Goal: Task Accomplishment & Management: Use online tool/utility

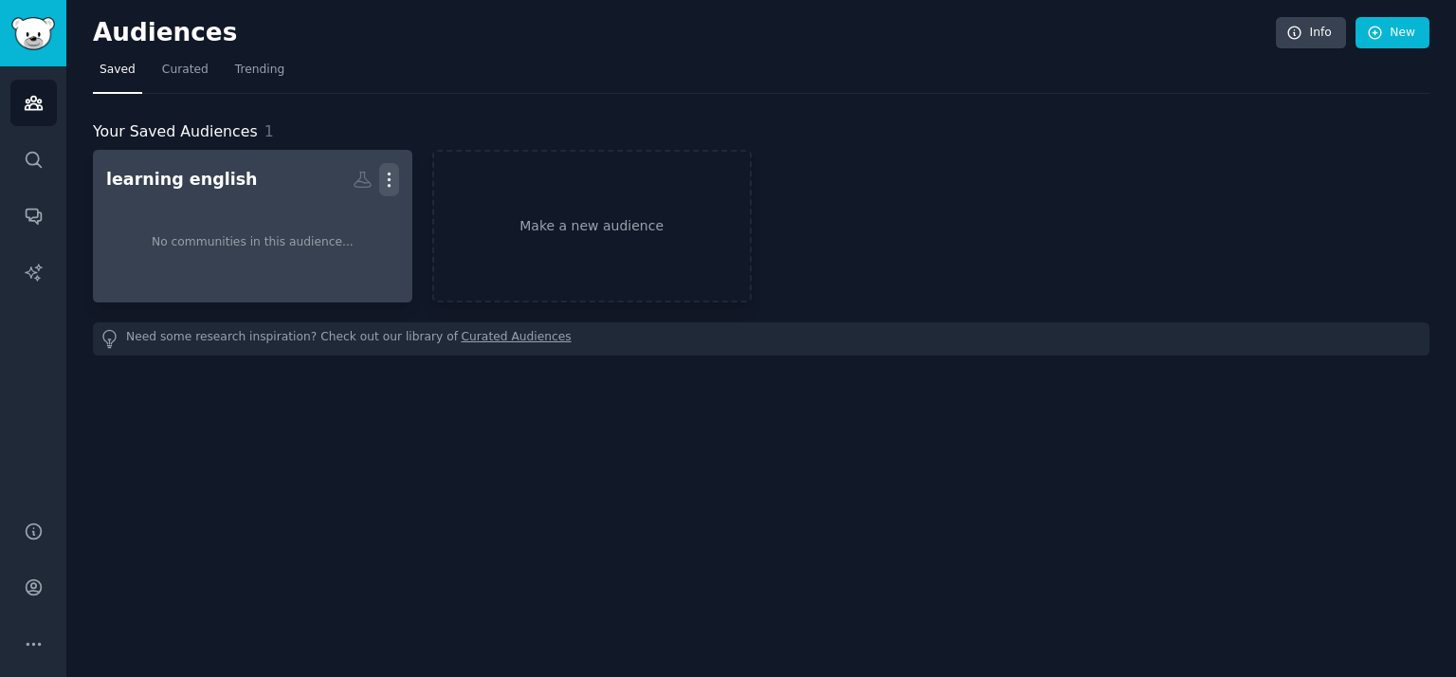
click at [389, 182] on icon "button" at bounding box center [389, 180] width 20 height 20
click at [394, 188] on icon "button" at bounding box center [389, 180] width 20 height 20
click at [336, 219] on p "Delete" at bounding box center [338, 219] width 44 height 20
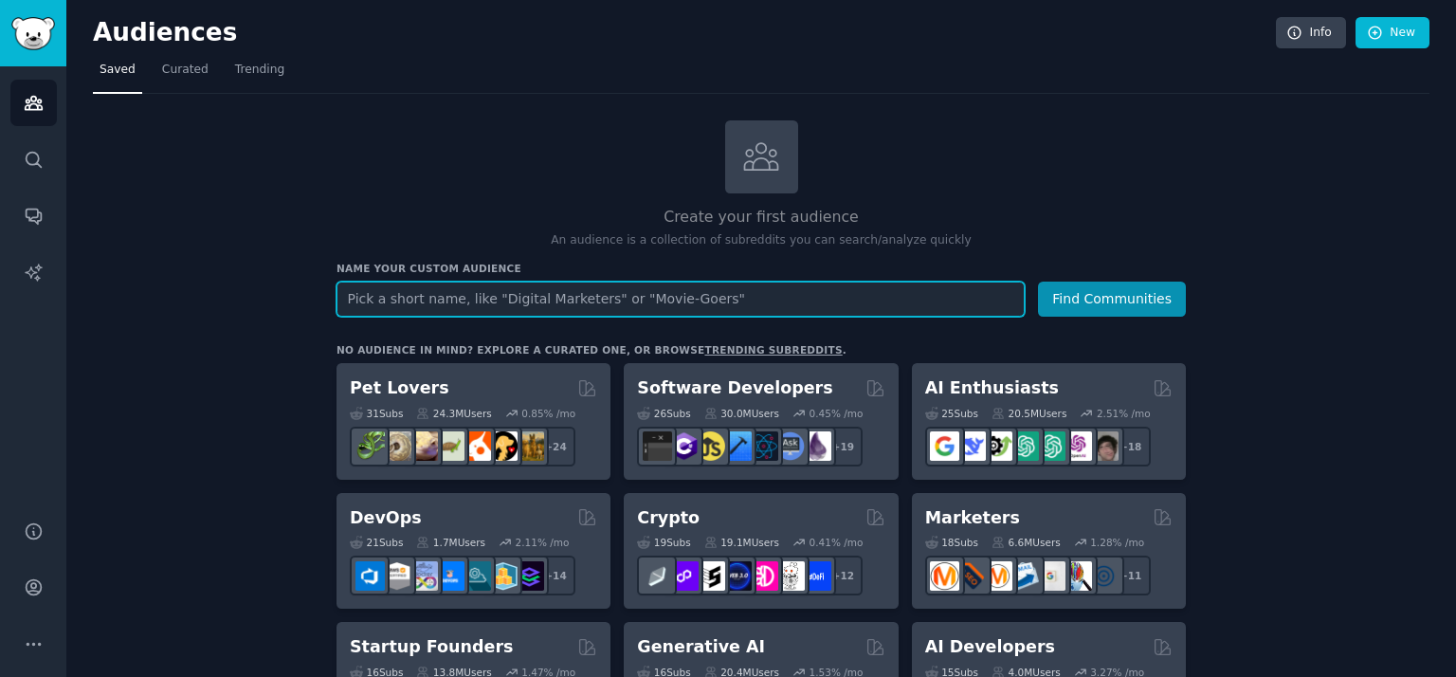
click at [385, 284] on input "text" at bounding box center [680, 298] width 688 height 35
type input "Gambling"
click at [1038, 281] on button "Find Communities" at bounding box center [1112, 298] width 148 height 35
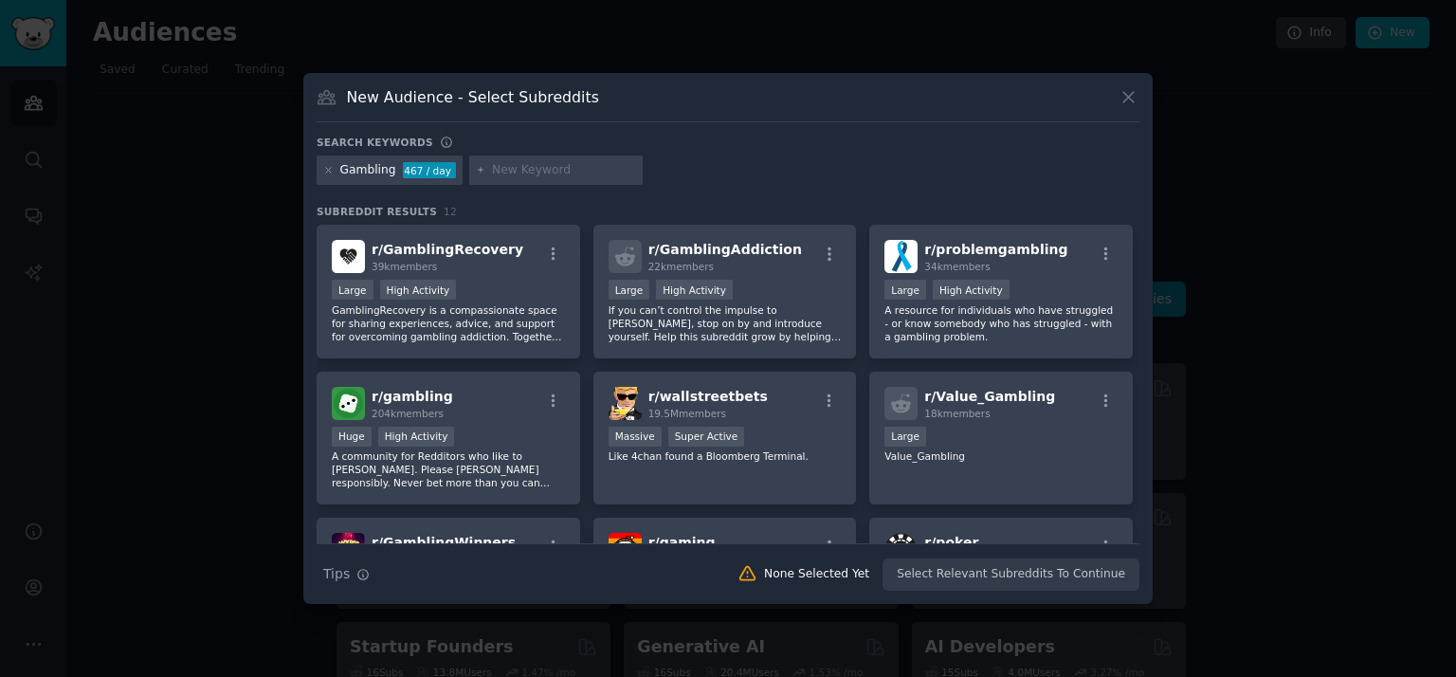
click at [512, 173] on input "text" at bounding box center [564, 170] width 144 height 17
type input "pokies"
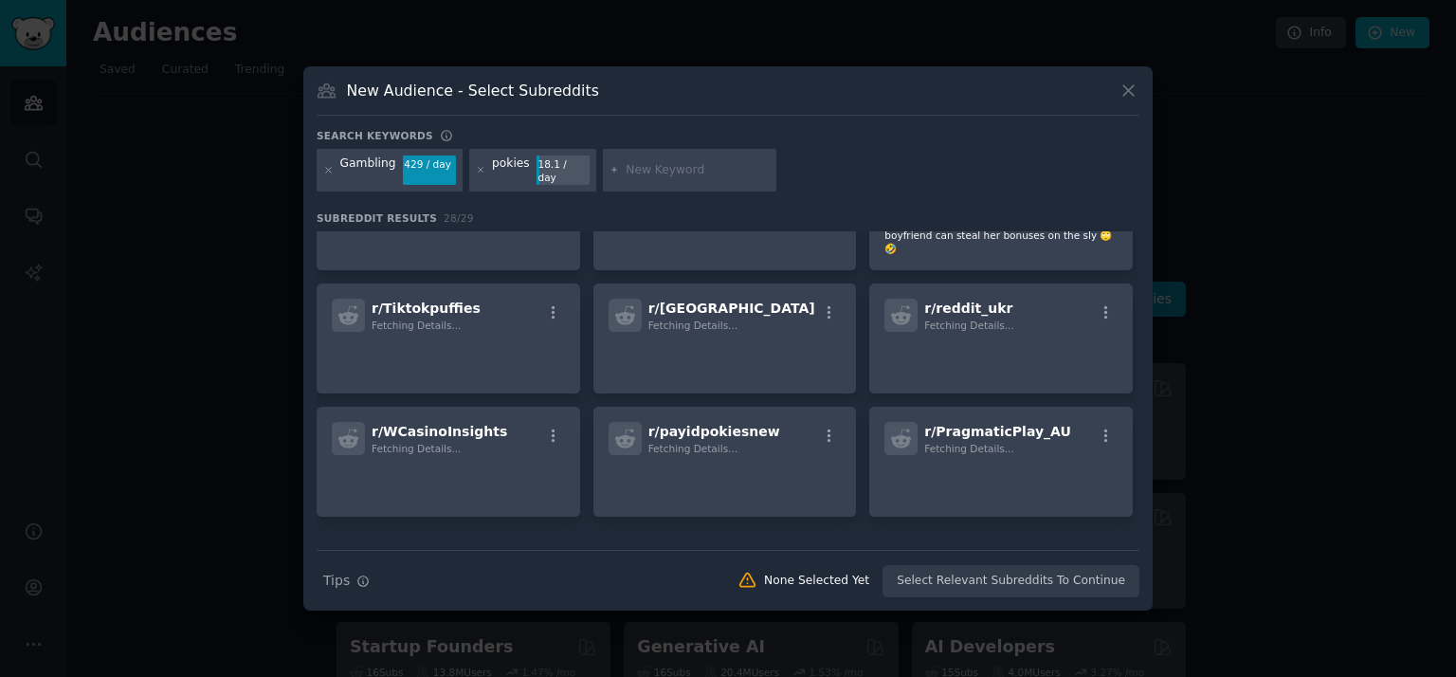
scroll to position [817, 0]
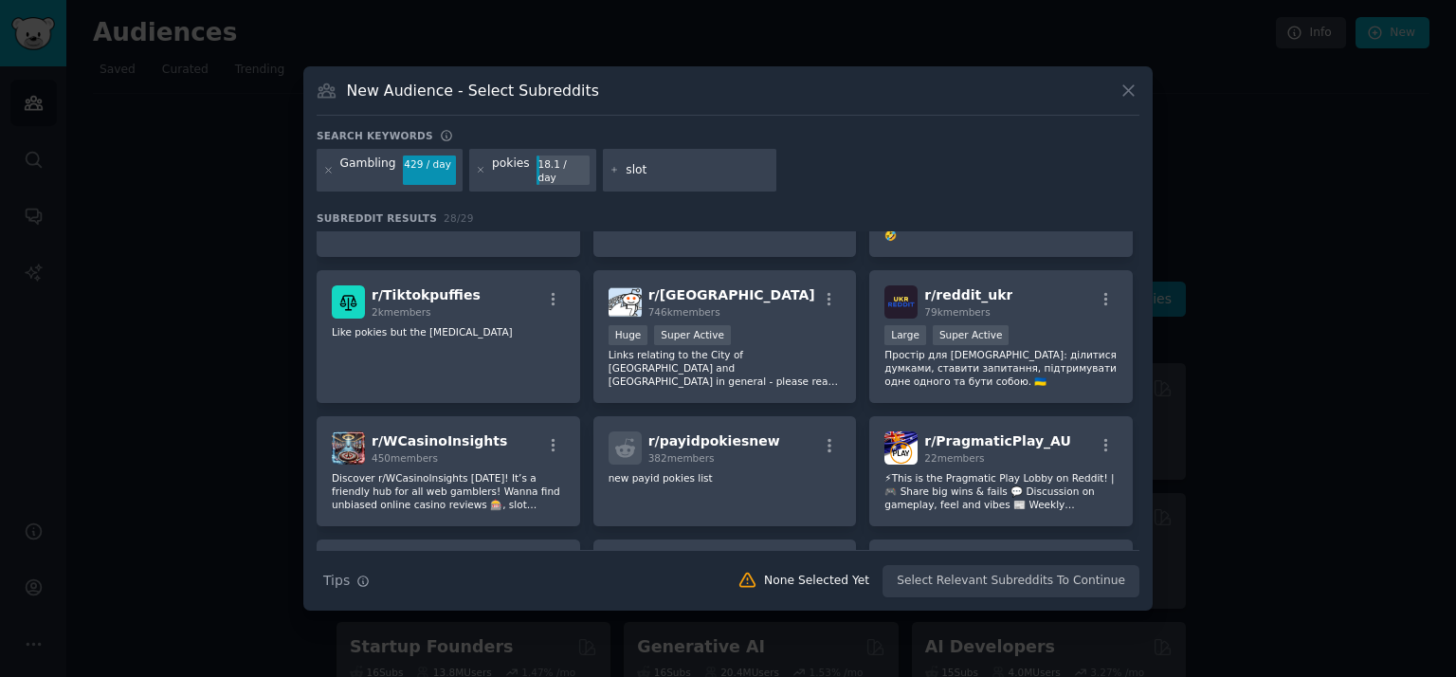
type input "slots"
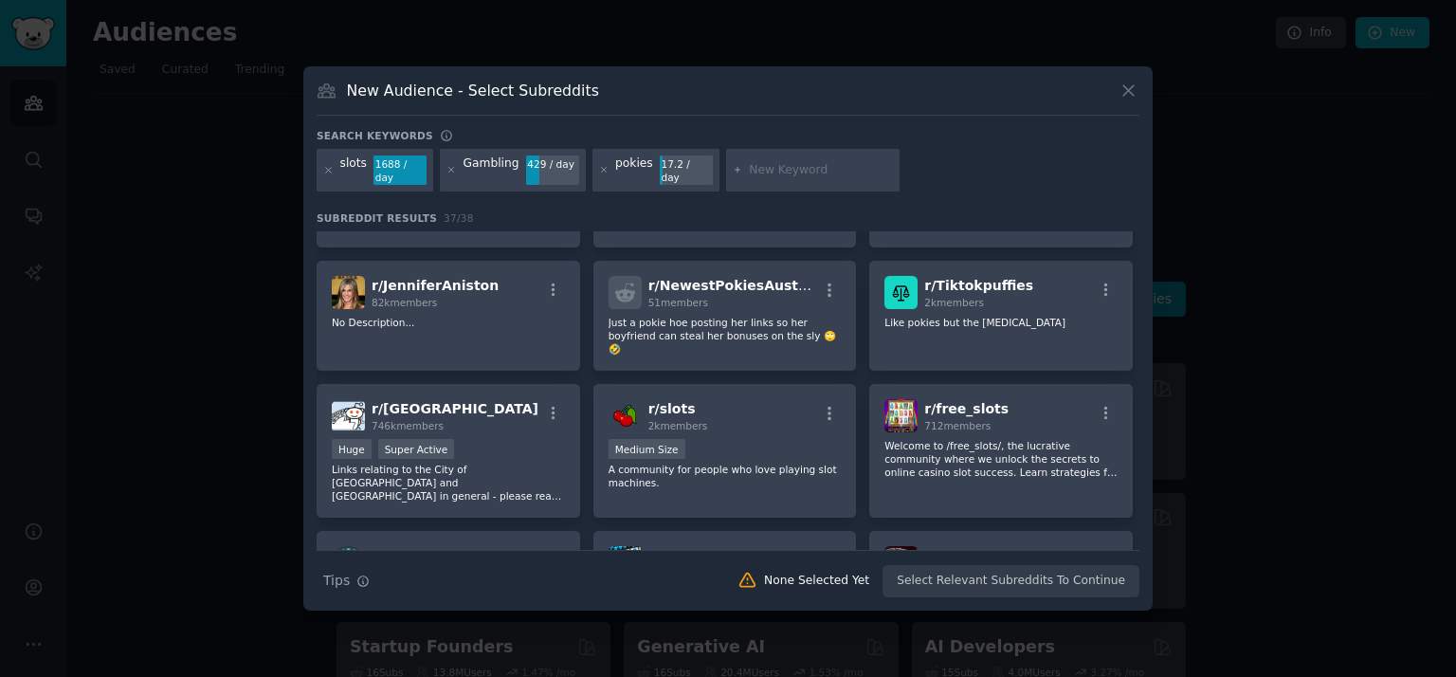
scroll to position [804, 0]
click at [764, 164] on input "text" at bounding box center [821, 170] width 144 height 17
type input "casino"
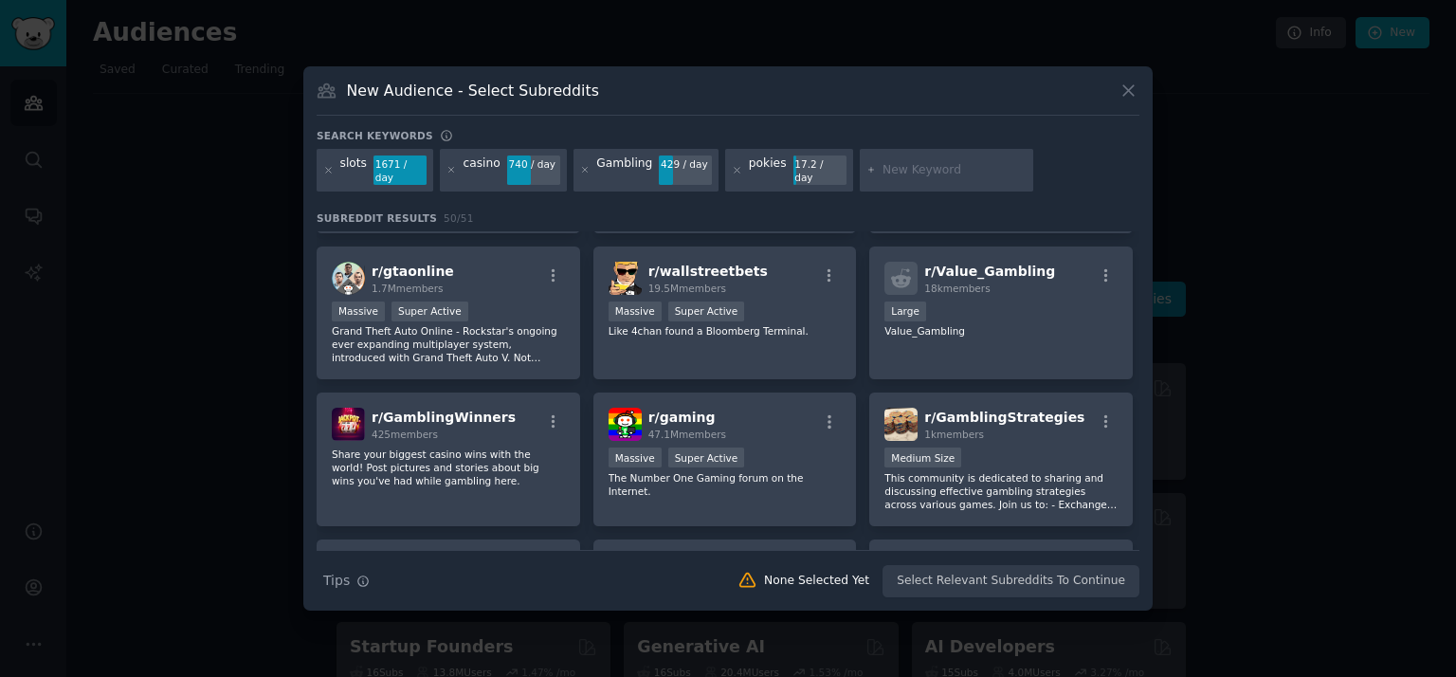
scroll to position [608, 0]
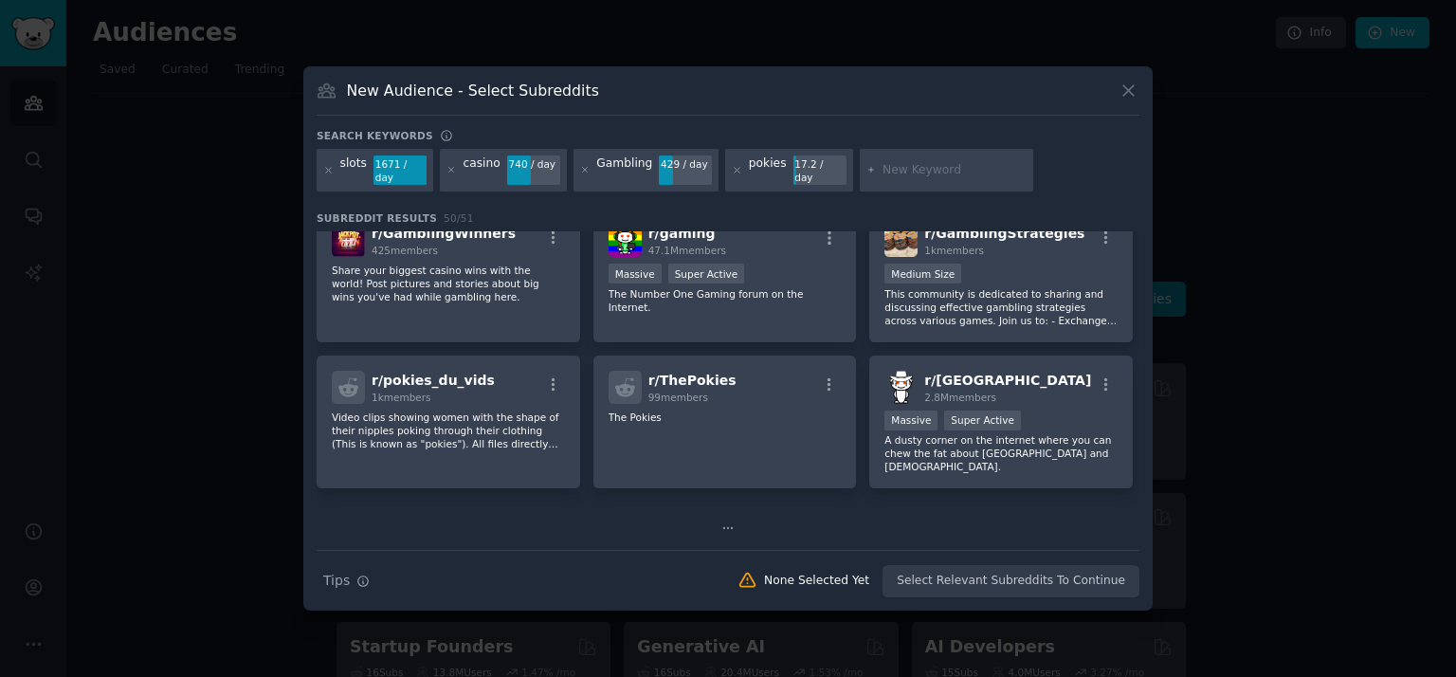
click at [721, 521] on icon at bounding box center [727, 527] width 13 height 13
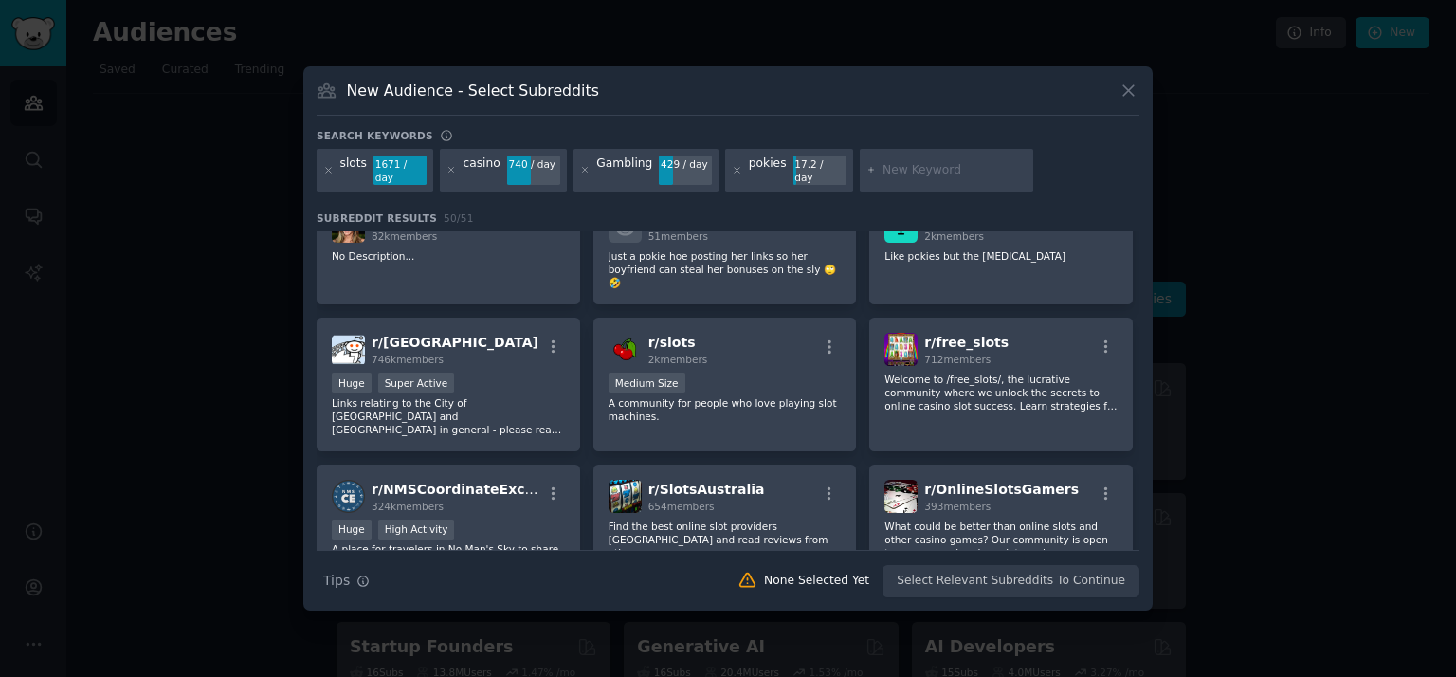
scroll to position [1038, 0]
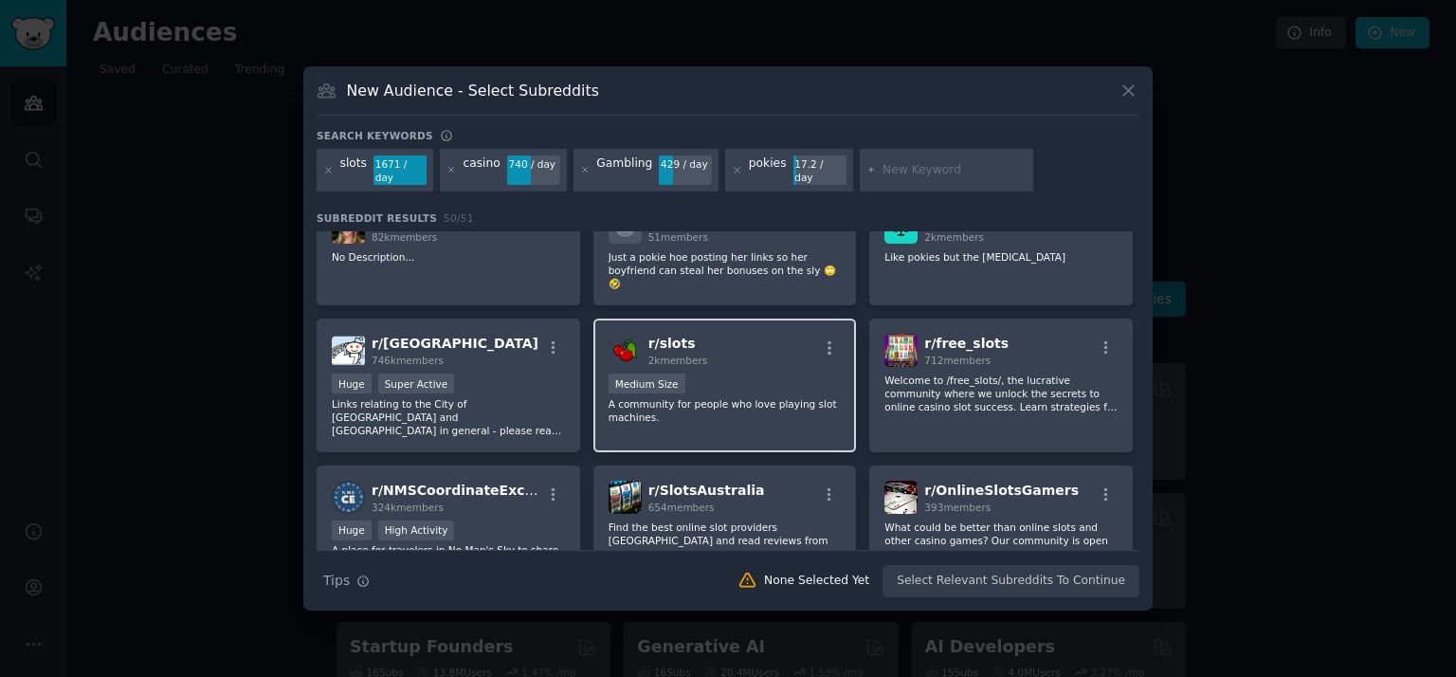
click at [668, 354] on span "2k members" at bounding box center [678, 359] width 60 height 11
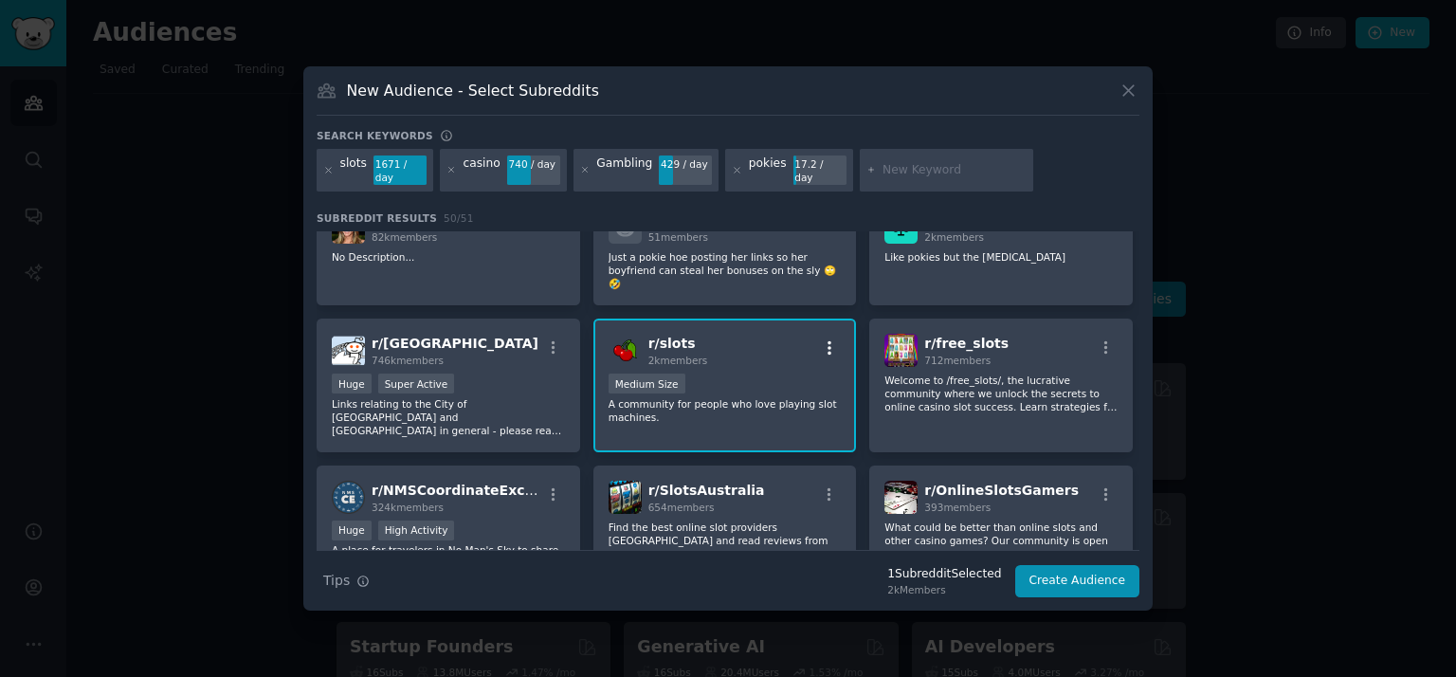
click at [827, 339] on icon "button" at bounding box center [829, 347] width 17 height 17
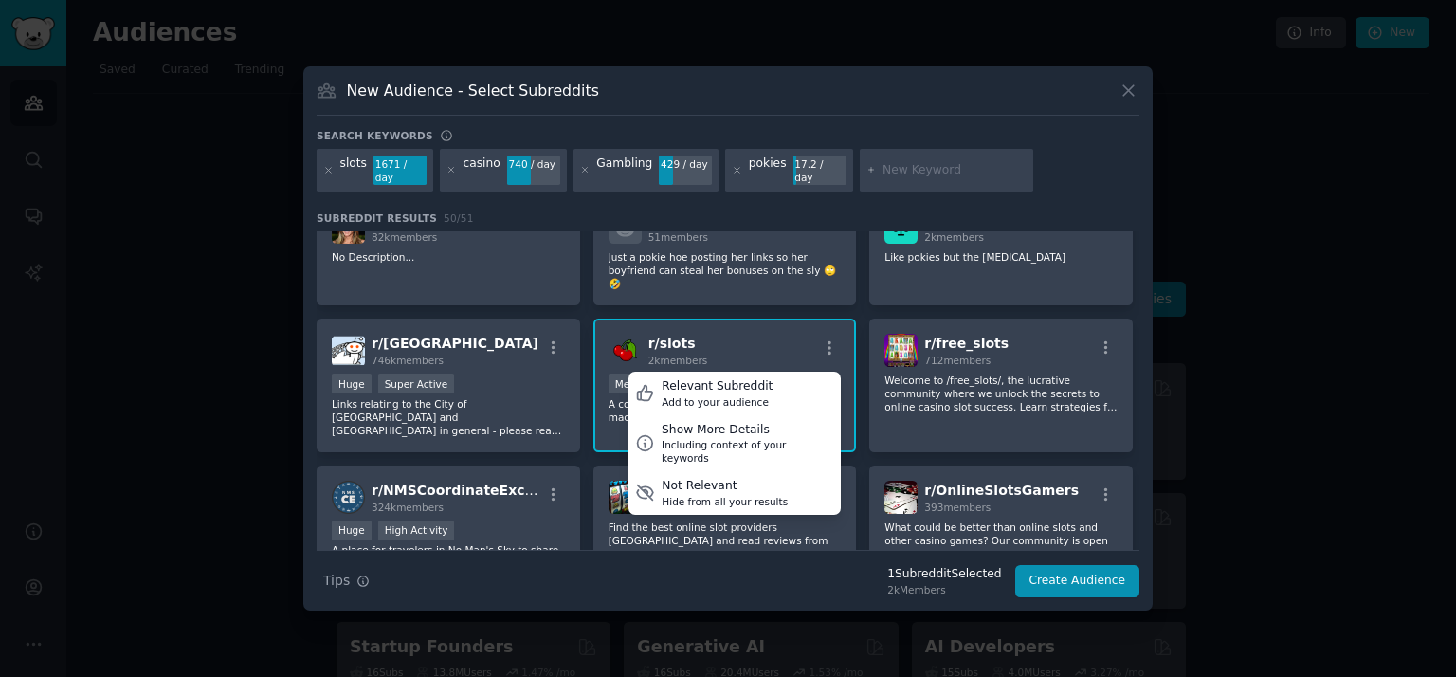
click at [662, 336] on span "r/ slots" at bounding box center [671, 343] width 47 height 15
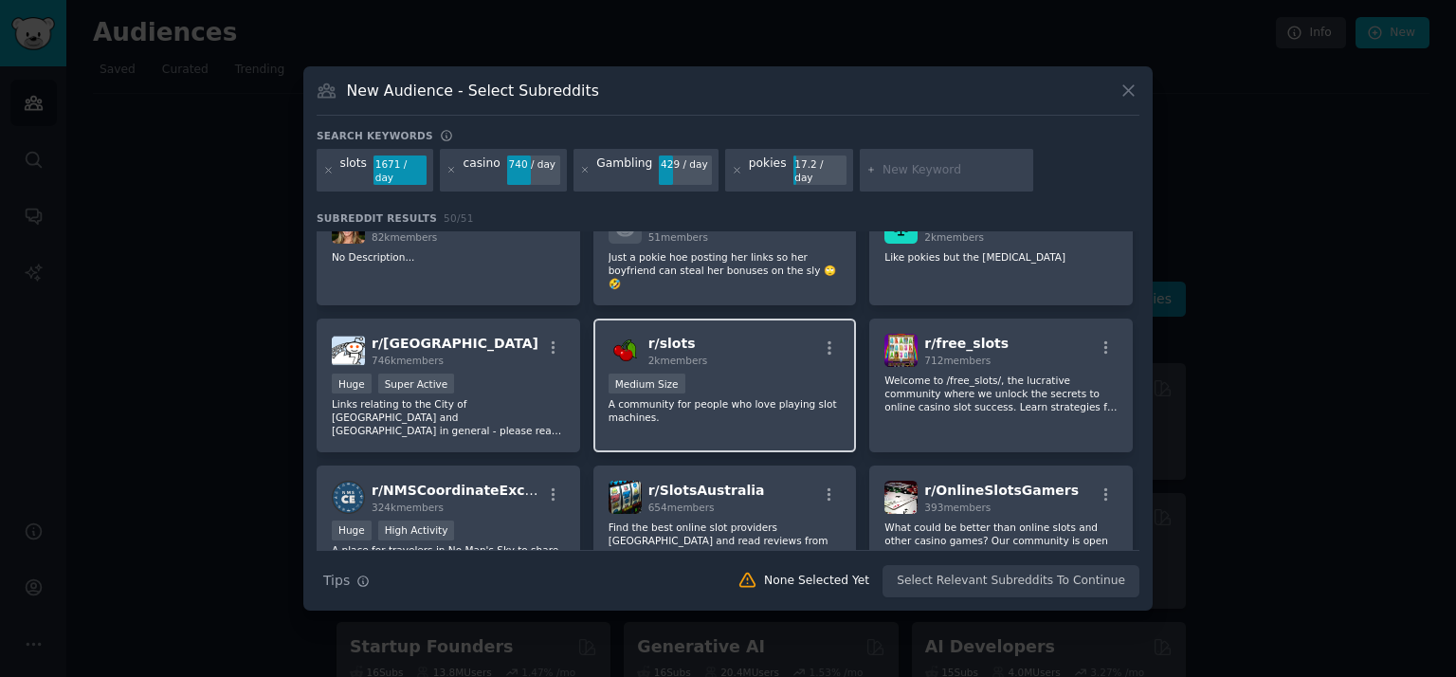
drag, startPoint x: 663, startPoint y: 304, endPoint x: 633, endPoint y: 309, distance: 30.7
click at [633, 334] on img at bounding box center [624, 350] width 33 height 33
